Goal: Information Seeking & Learning: Find specific fact

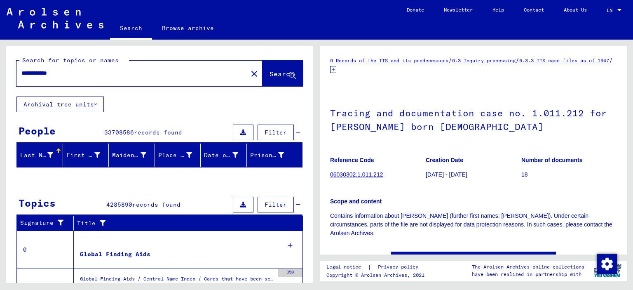
type input "**********"
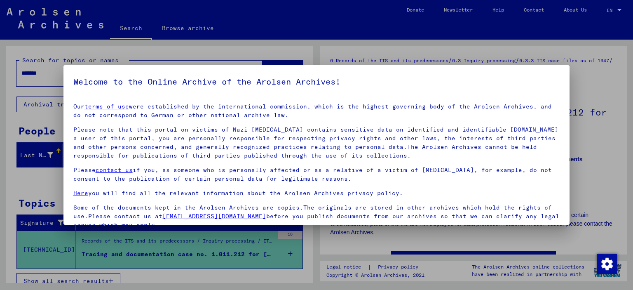
scroll to position [69, 0]
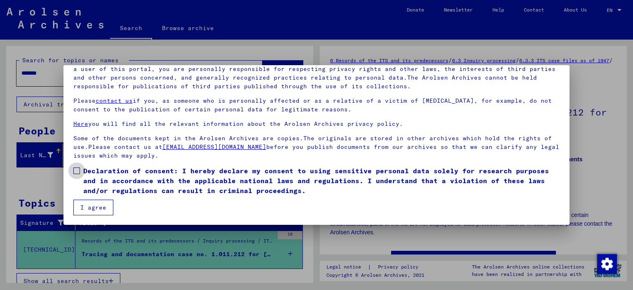
click at [76, 171] on span at bounding box center [76, 170] width 7 height 7
click at [89, 209] on button "I agree" at bounding box center [93, 208] width 40 height 16
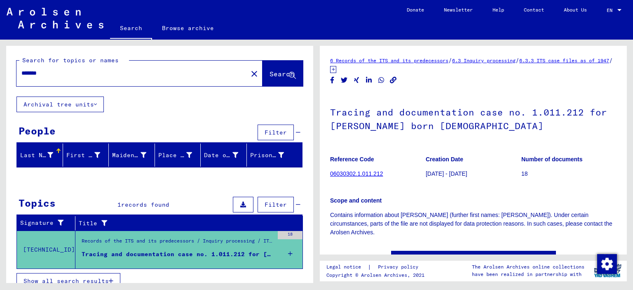
click at [54, 76] on input "*******" at bounding box center [131, 73] width 221 height 9
drag, startPoint x: 45, startPoint y: 74, endPoint x: 0, endPoint y: 68, distance: 45.8
click at [21, 69] on input "*******" at bounding box center [131, 73] width 221 height 9
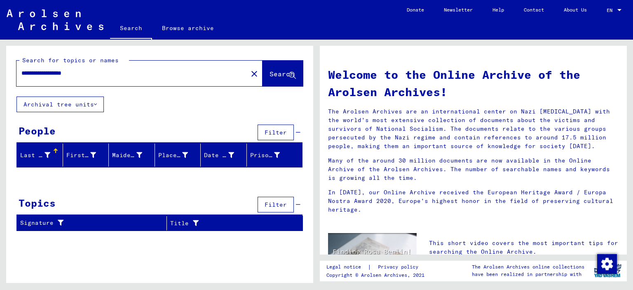
drag, startPoint x: 71, startPoint y: 71, endPoint x: 202, endPoint y: 73, distance: 130.7
click at [202, 73] on input "**********" at bounding box center [129, 73] width 216 height 9
click at [287, 72] on span "Search" at bounding box center [282, 74] width 25 height 8
click at [284, 132] on span "Filter" at bounding box center [276, 132] width 22 height 7
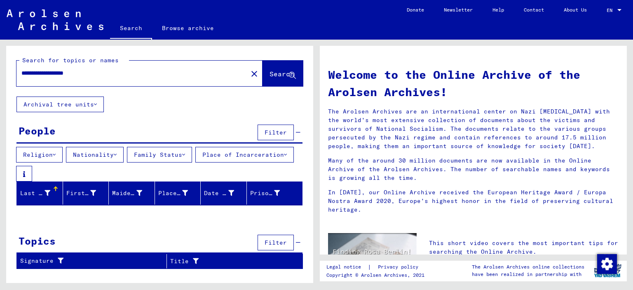
click at [282, 244] on span "Filter" at bounding box center [276, 242] width 22 height 7
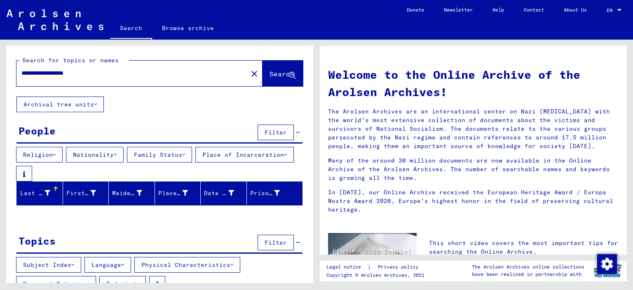
drag, startPoint x: 72, startPoint y: 75, endPoint x: 140, endPoint y: 59, distance: 69.8
click at [135, 73] on input "**********" at bounding box center [129, 73] width 216 height 9
type input "**********"
click at [271, 77] on span "Search" at bounding box center [282, 74] width 25 height 8
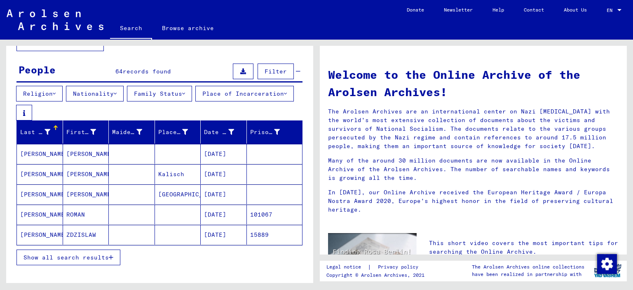
scroll to position [86, 0]
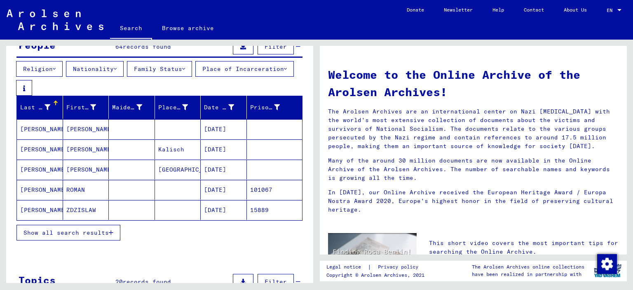
click at [115, 234] on button "Show all search results" at bounding box center [68, 233] width 104 height 16
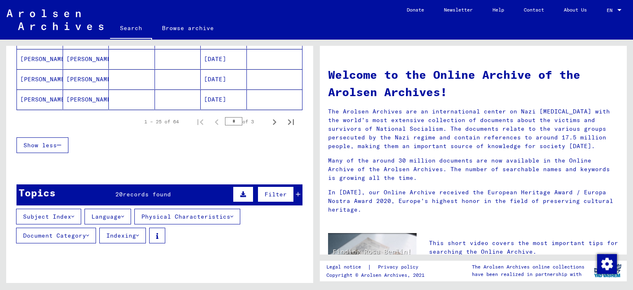
scroll to position [613, 0]
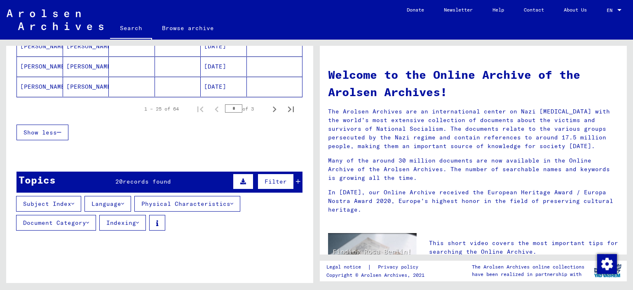
click at [162, 181] on span "records found" at bounding box center [147, 181] width 48 height 7
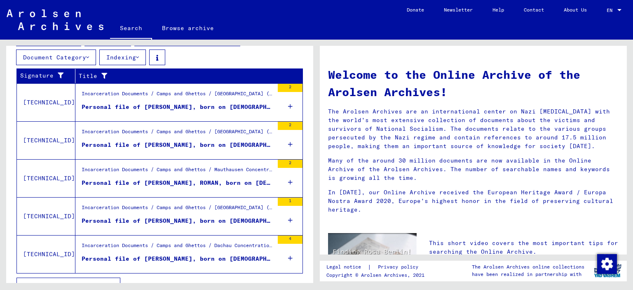
scroll to position [791, 0]
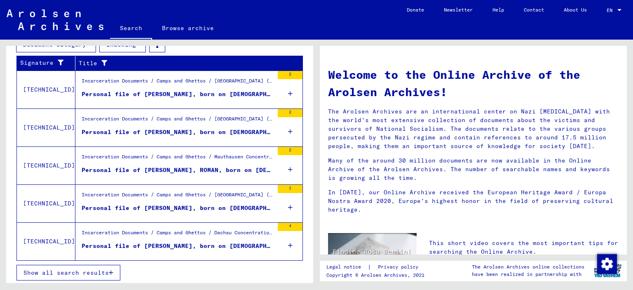
click at [115, 268] on button "Show all search results" at bounding box center [68, 273] width 104 height 16
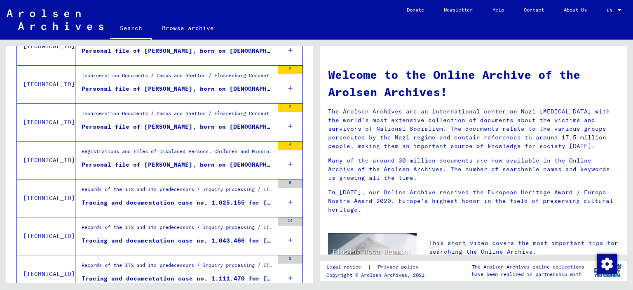
scroll to position [426, 0]
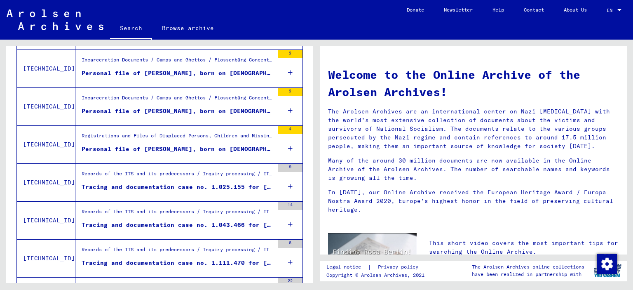
click at [243, 188] on div "Tracing and documentation case no. 1.025.155 for [PERSON_NAME]" at bounding box center [178, 187] width 192 height 9
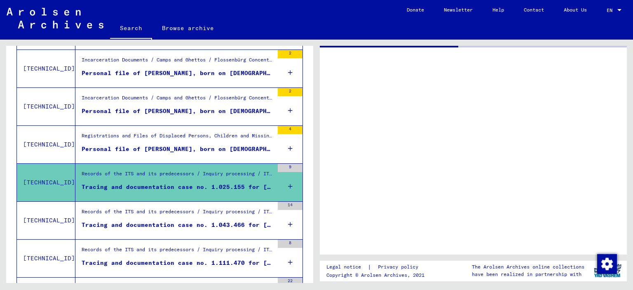
scroll to position [430, 0]
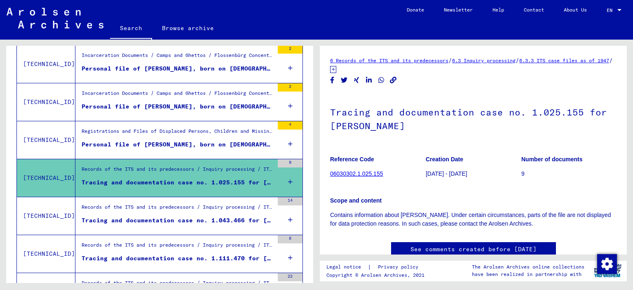
click at [256, 133] on div "Registrations and Files of Displaced Persons, Children and Missing Persons / Re…" at bounding box center [178, 133] width 192 height 12
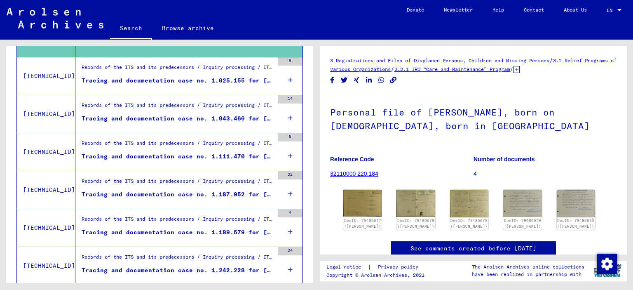
scroll to position [547, 0]
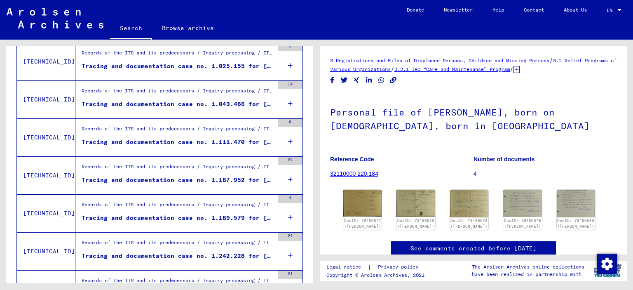
click at [241, 216] on div "Tracing and documentation case no. 1.189.579 for [PERSON_NAME] born [DEMOGRAPHI…" at bounding box center [178, 218] width 192 height 9
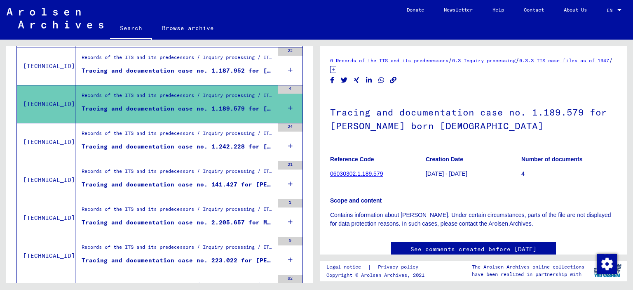
scroll to position [654, 0]
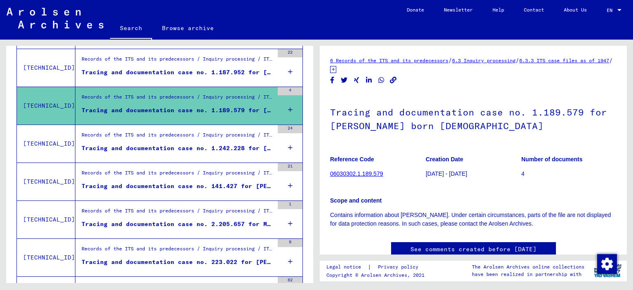
click at [259, 186] on div "Tracing and documentation case no. 141.427 for [PERSON_NAME] born [DEMOGRAPHIC_…" at bounding box center [178, 186] width 192 height 9
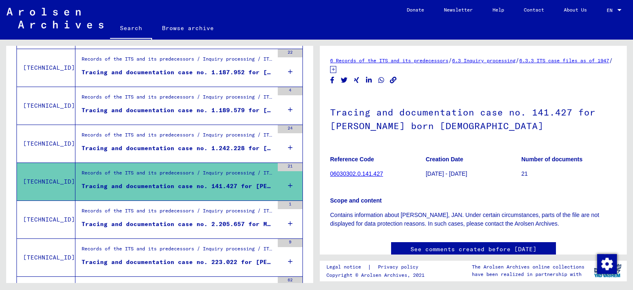
drag, startPoint x: 308, startPoint y: 207, endPoint x: 310, endPoint y: 216, distance: 9.2
click at [310, 216] on div "Signature Title [TECHNICAL_ID] Incarceration Documents / Camps and Ghettos / [G…" at bounding box center [159, 30] width 307 height 827
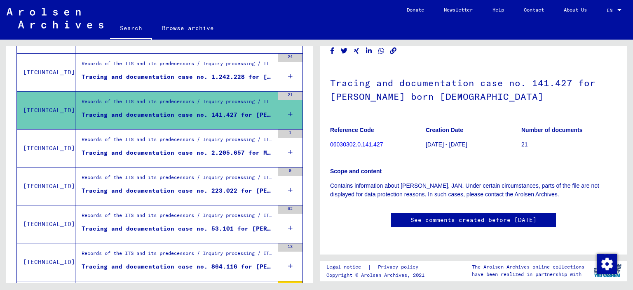
scroll to position [735, 0]
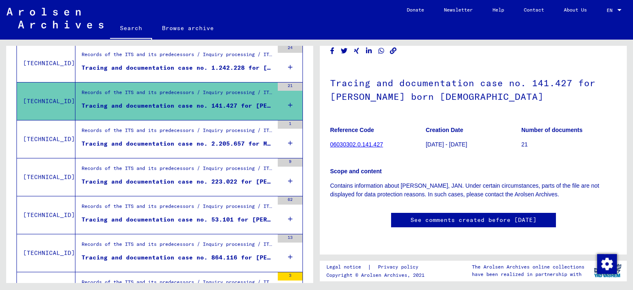
click at [246, 219] on div "Tracing and documentation case no. 53.101 for [PERSON_NAME] born [DEMOGRAPHIC_D…" at bounding box center [178, 219] width 192 height 9
